Goal: Information Seeking & Learning: Learn about a topic

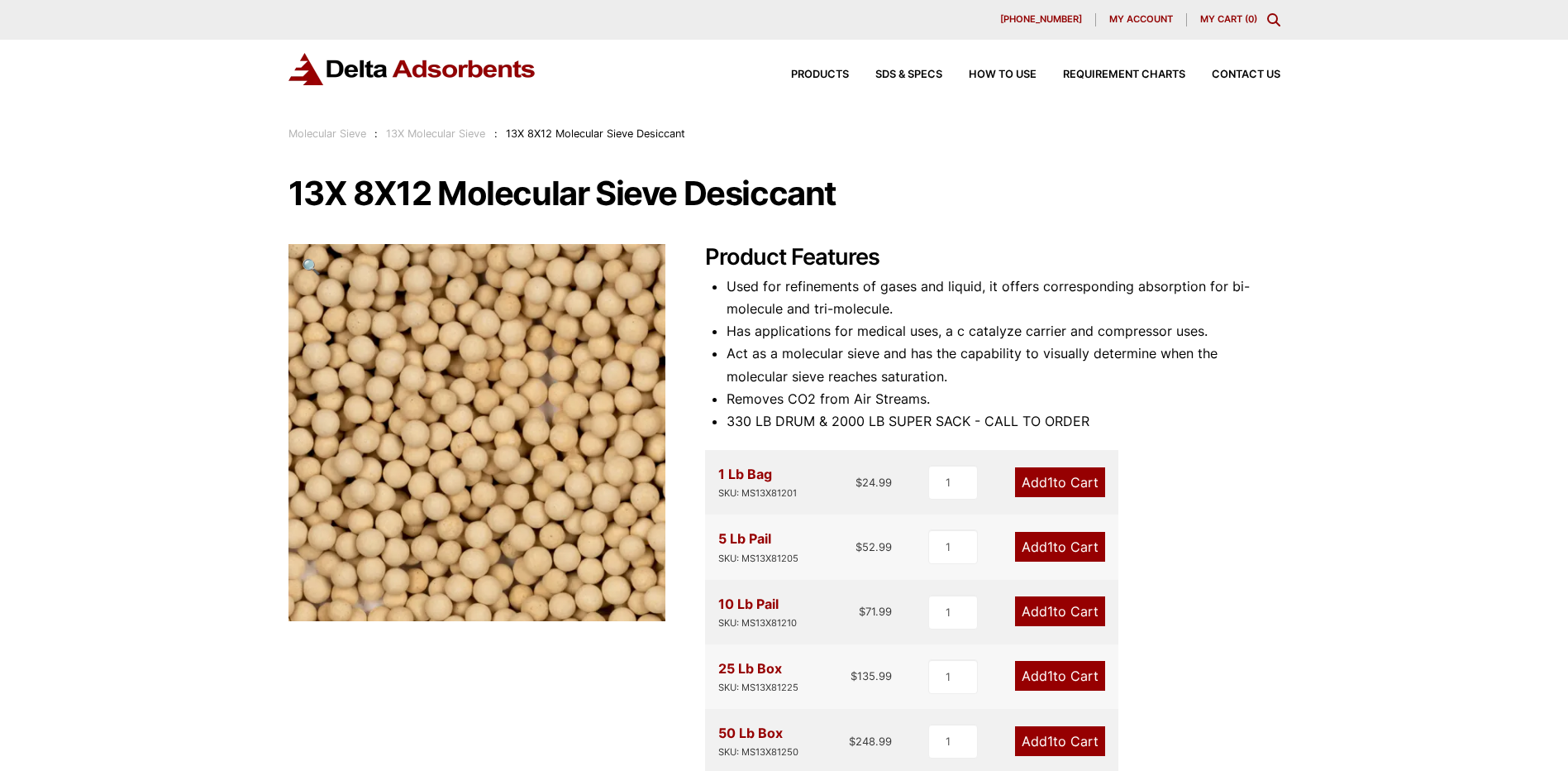
click at [386, 68] on img at bounding box center [413, 68] width 248 height 32
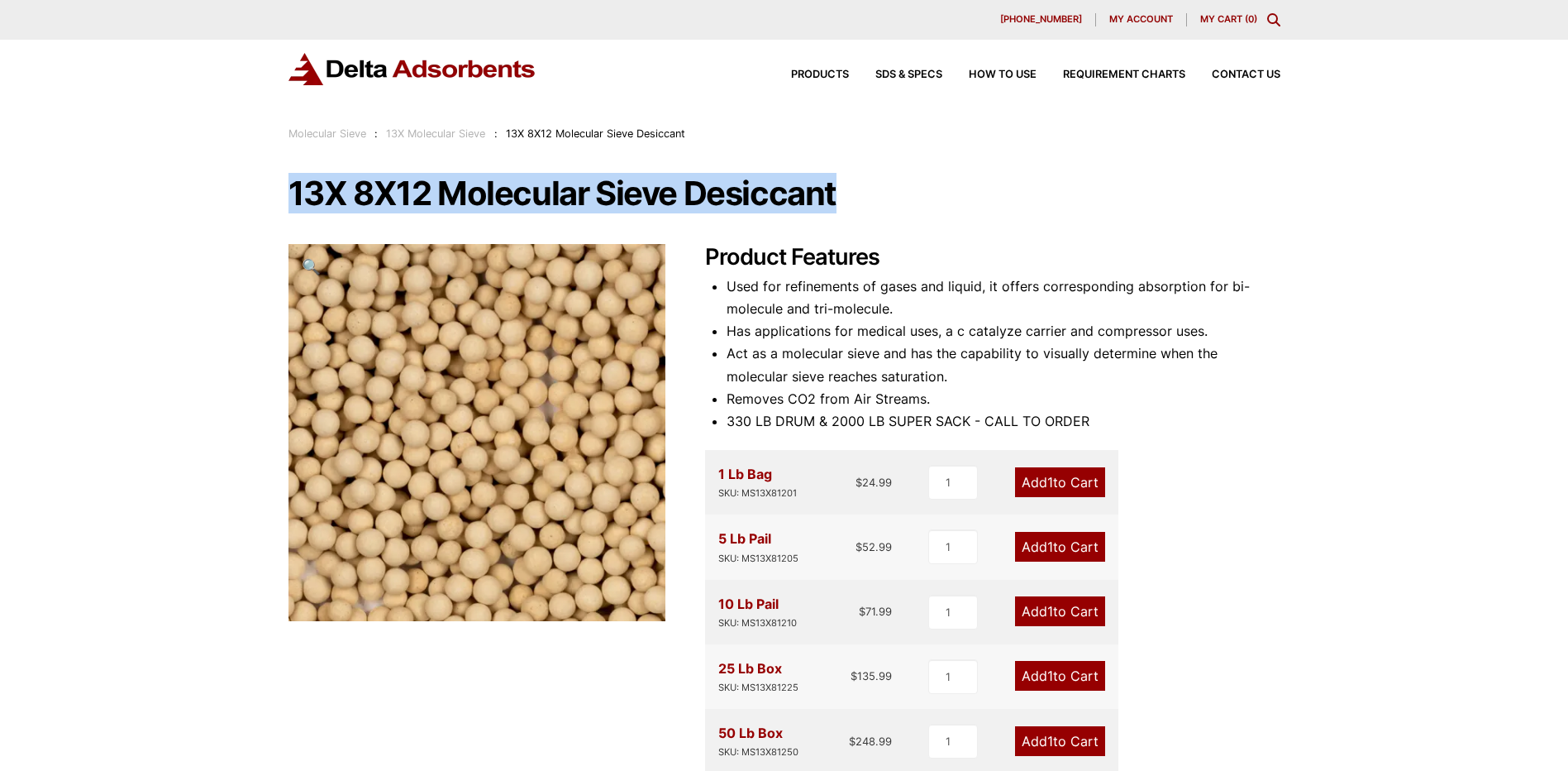
drag, startPoint x: 838, startPoint y: 187, endPoint x: 285, endPoint y: 196, distance: 553.1
click at [285, 196] on div "Our website has detected that you are using an outdated browser that will preve…" at bounding box center [784, 757] width 1568 height 1515
copy h1 "13X 8X12 Molecular Sieve Desiccant"
click at [456, 54] on img at bounding box center [413, 68] width 248 height 32
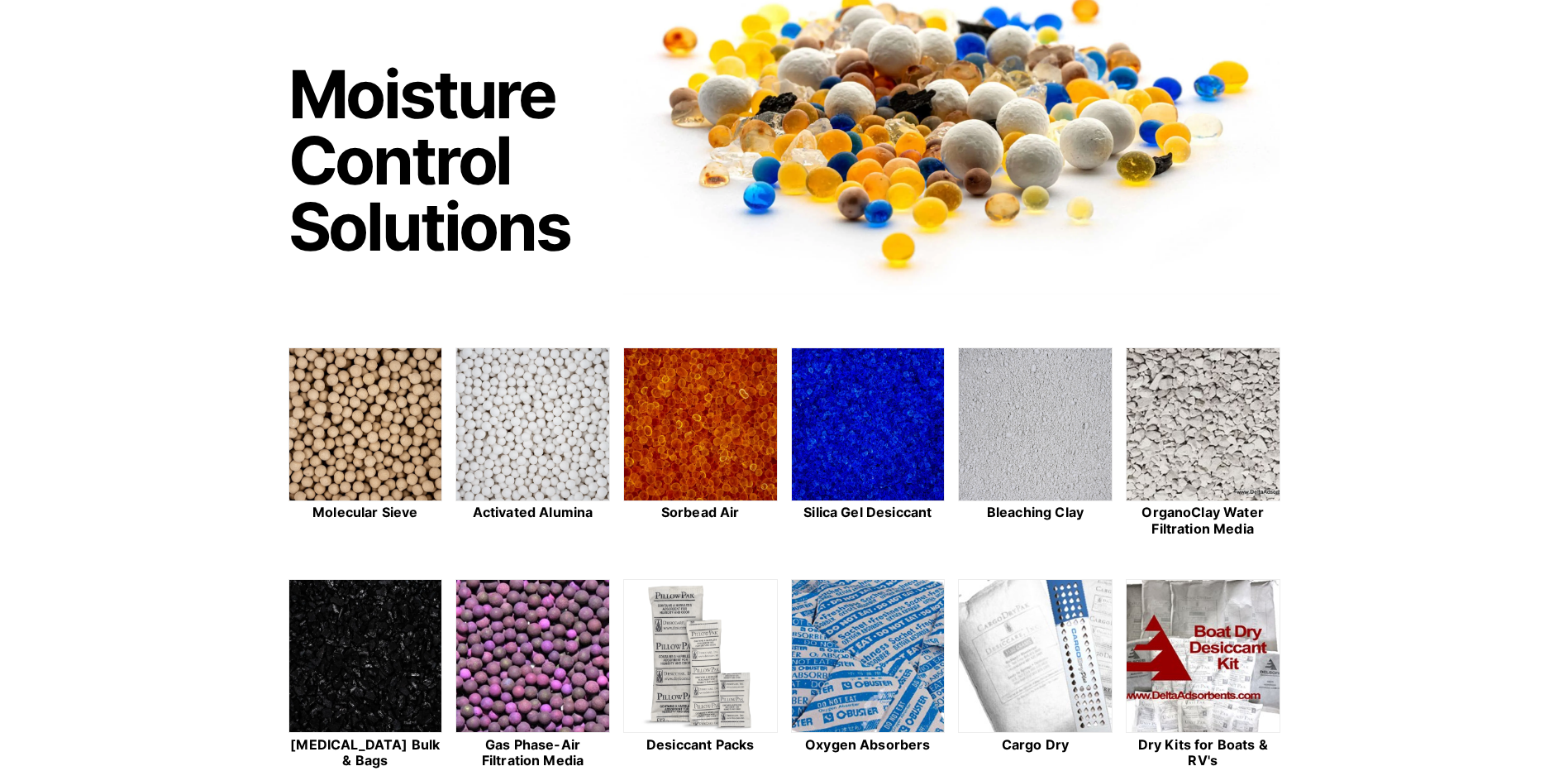
scroll to position [165, 0]
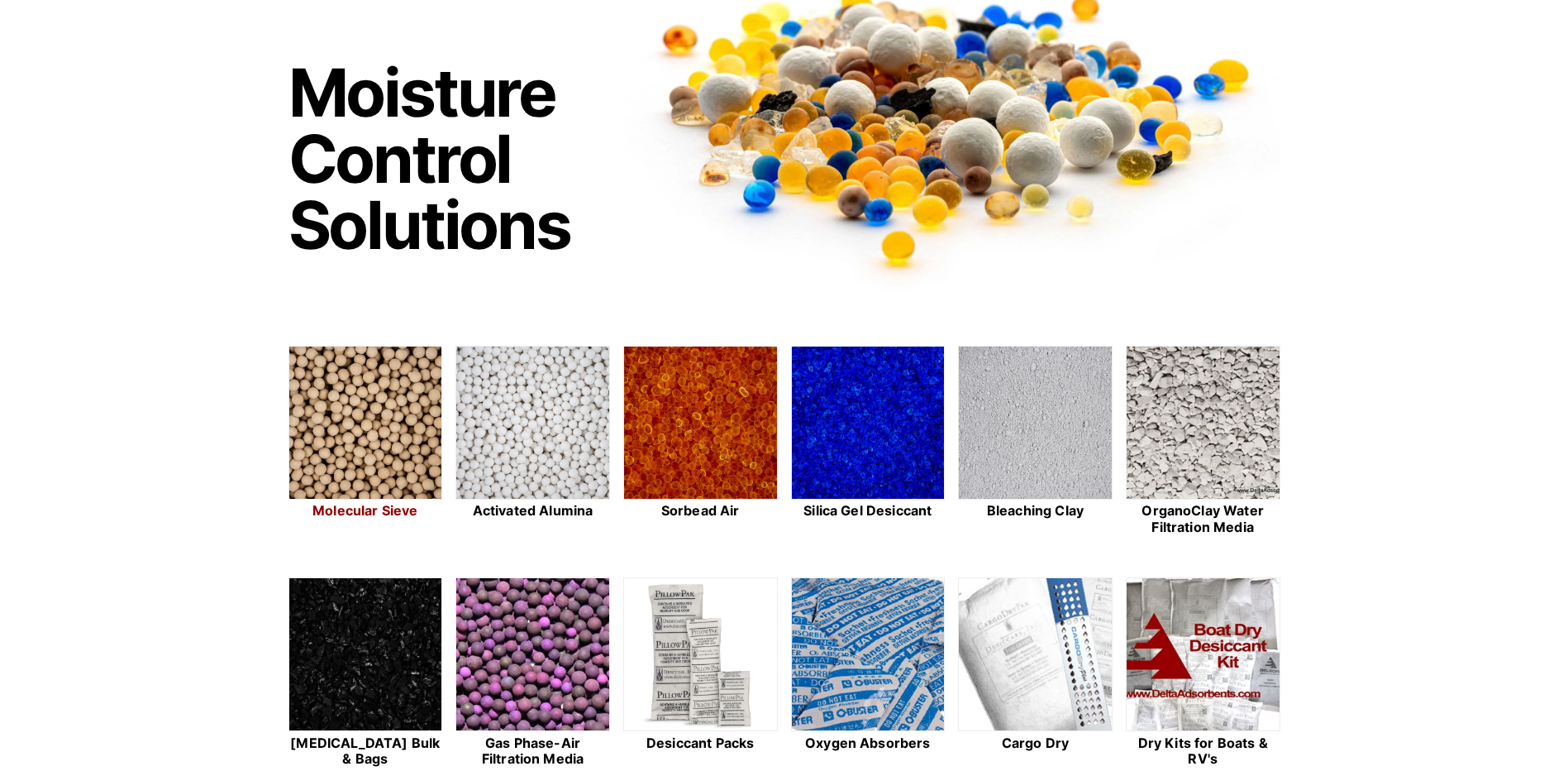
click at [369, 387] on img at bounding box center [366, 423] width 153 height 154
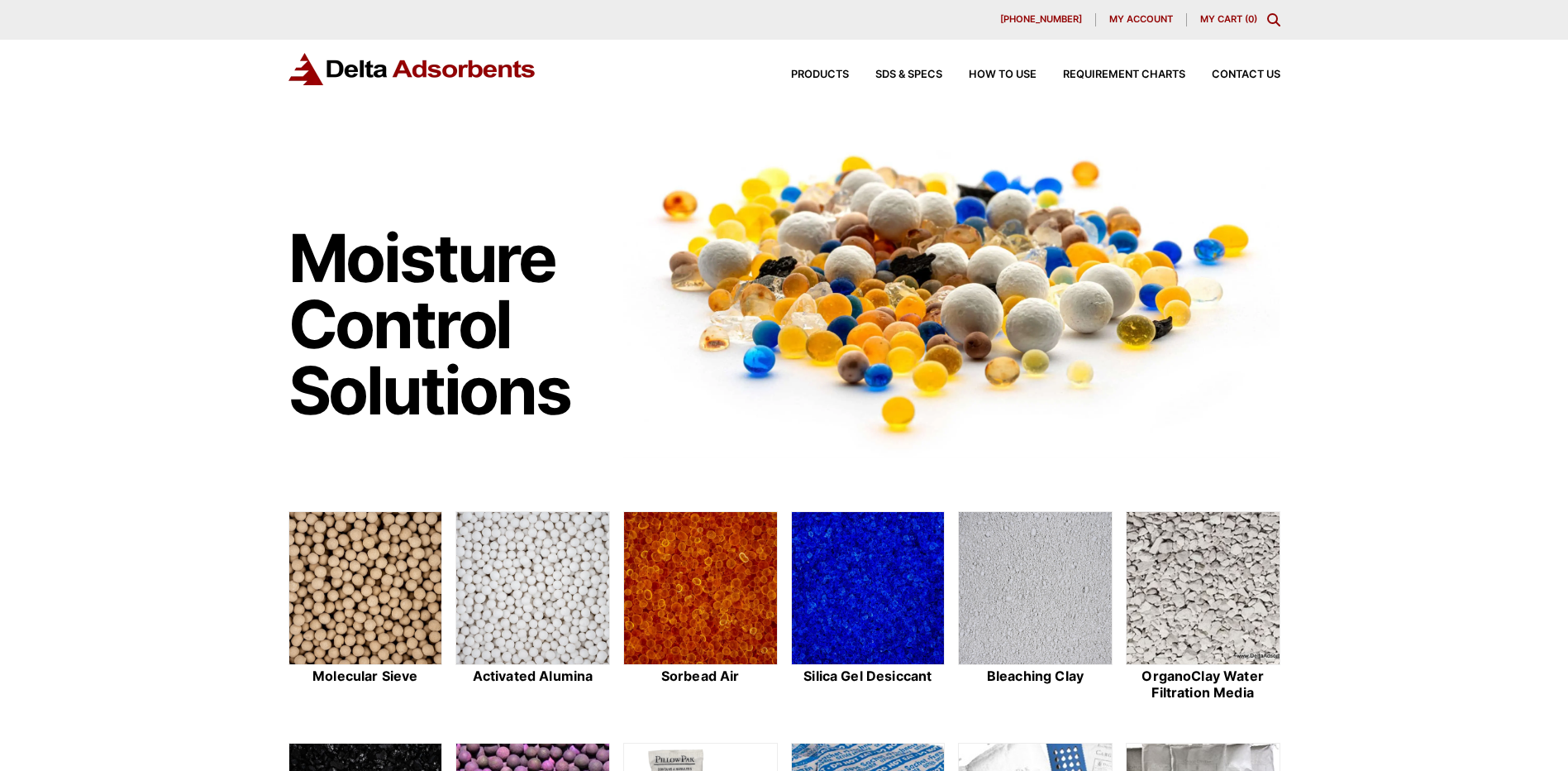
click at [810, 68] on div "Products SDS & SPECS How to Use Requirement Charts Contact Us" at bounding box center [1022, 74] width 529 height 24
click at [1275, 24] on icon "Toggle Modal Content" at bounding box center [1275, 21] width 14 height 14
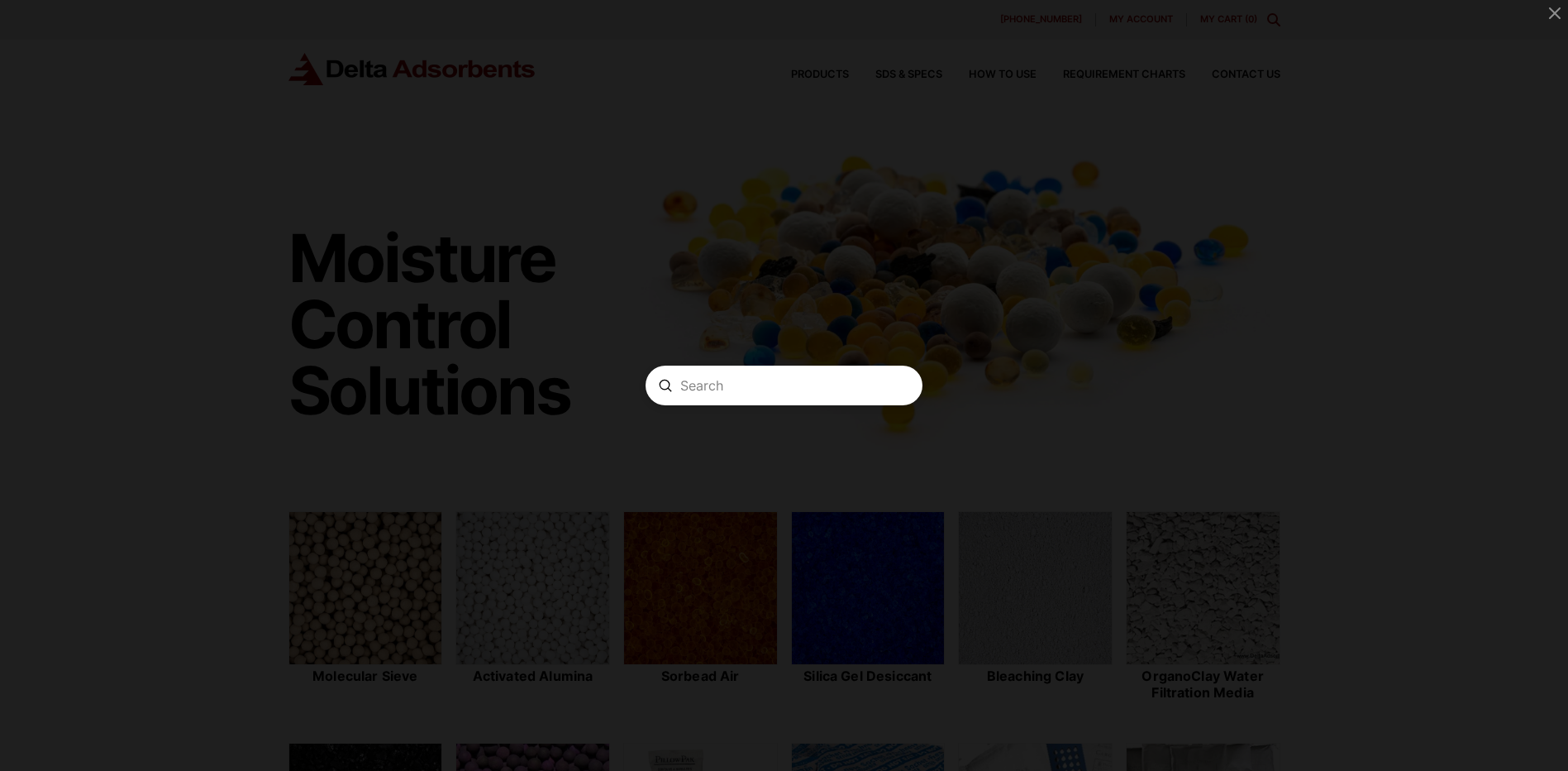
click at [804, 393] on form "Search Submit Clear" at bounding box center [784, 386] width 277 height 40
paste input "13X 8X12 Molecular Sieve Desiccant"
type input "13X 8X12 Molecular Sieve Desiccant"
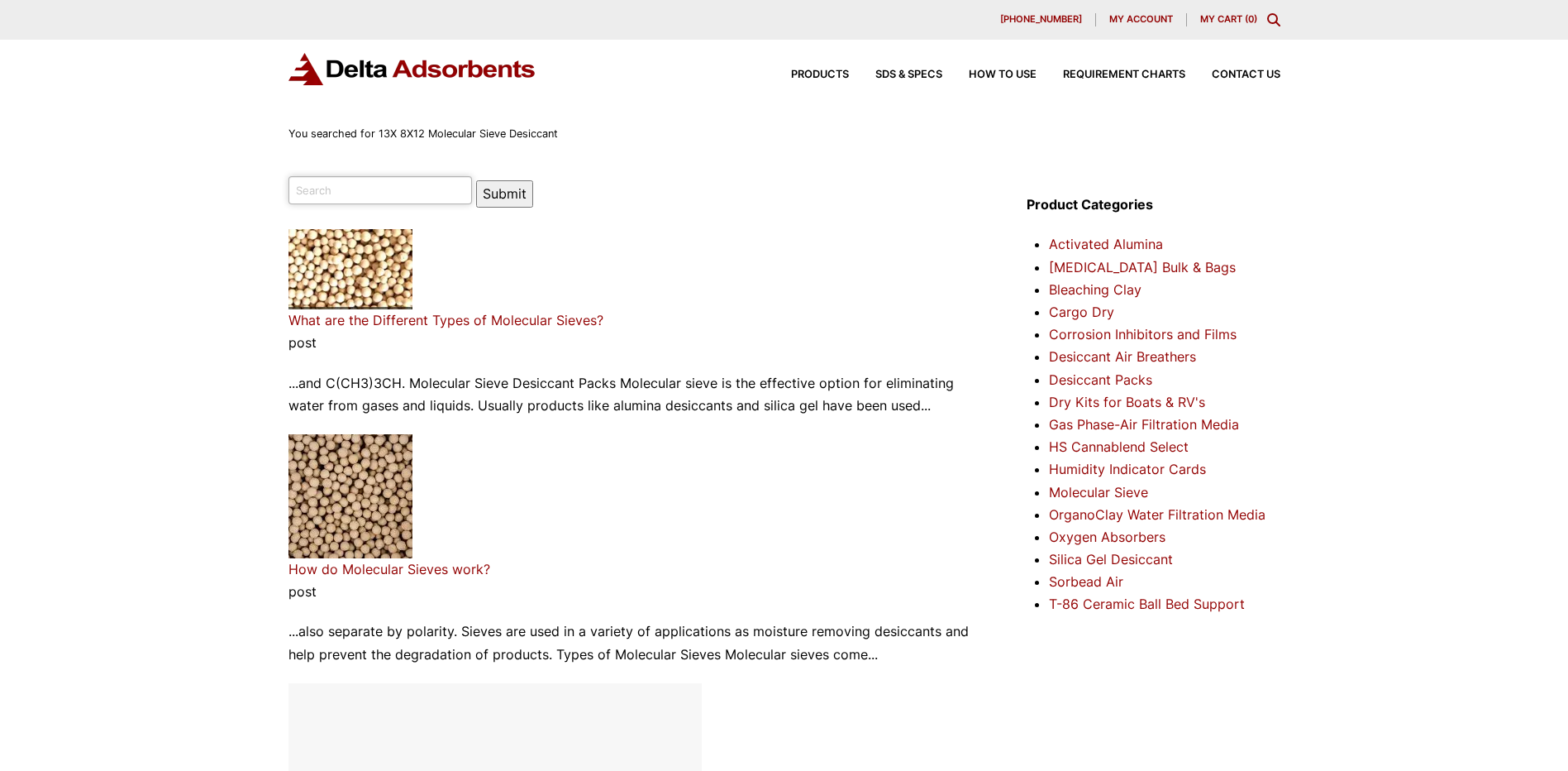
click at [329, 190] on input "search" at bounding box center [381, 190] width 184 height 28
paste input "13X 8X12 Molecular Sieve Desiccant"
type input "13X 8X12 Molecular Sieve Desiccant"
click at [490, 191] on button "Submit" at bounding box center [505, 194] width 57 height 27
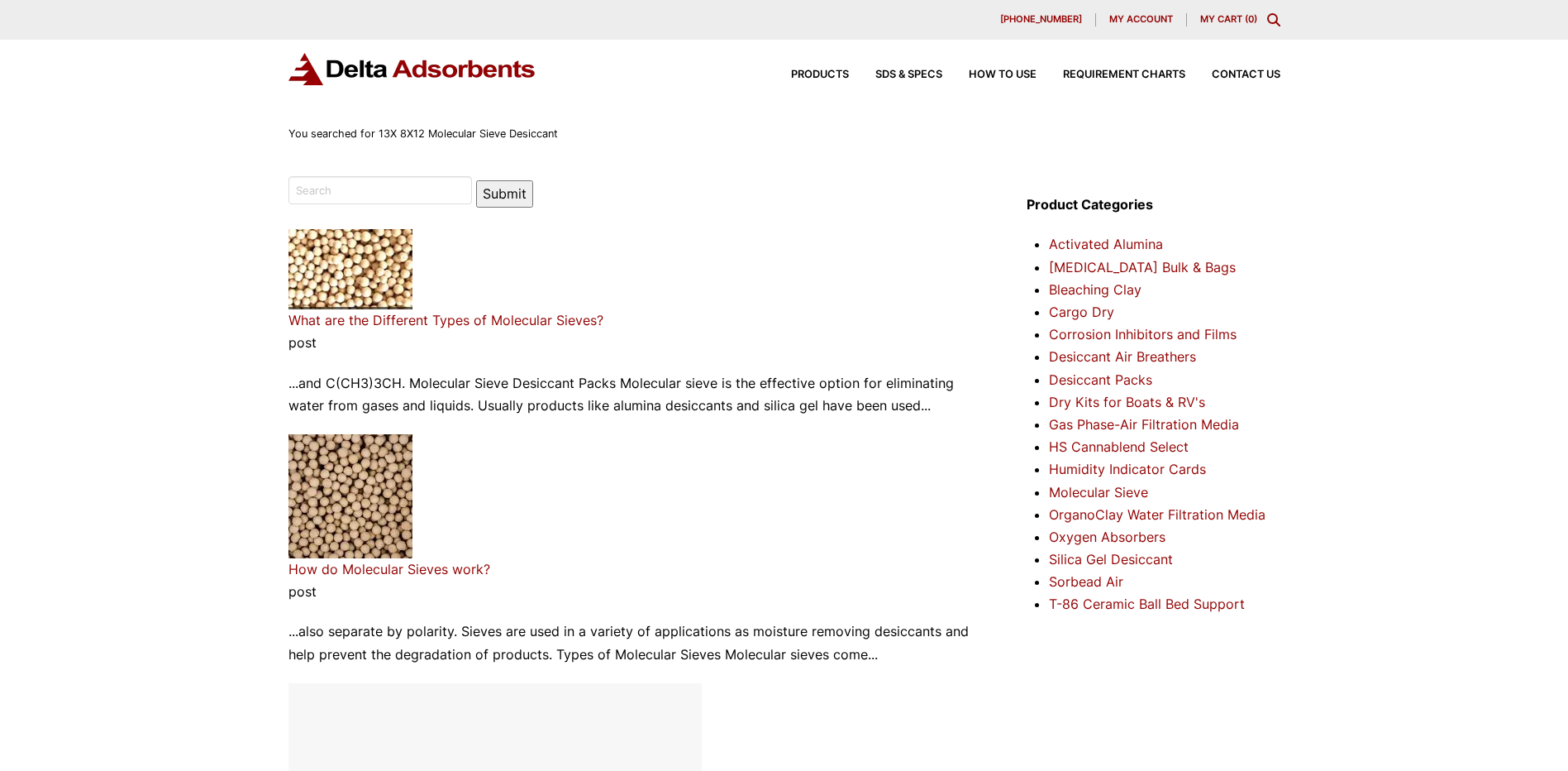
click at [366, 245] on img at bounding box center [350, 269] width 124 height 80
click at [376, 318] on link "What are the Different Types of Molecular Sieves?" at bounding box center [446, 320] width 315 height 17
